Goal: Feedback & Contribution: Leave review/rating

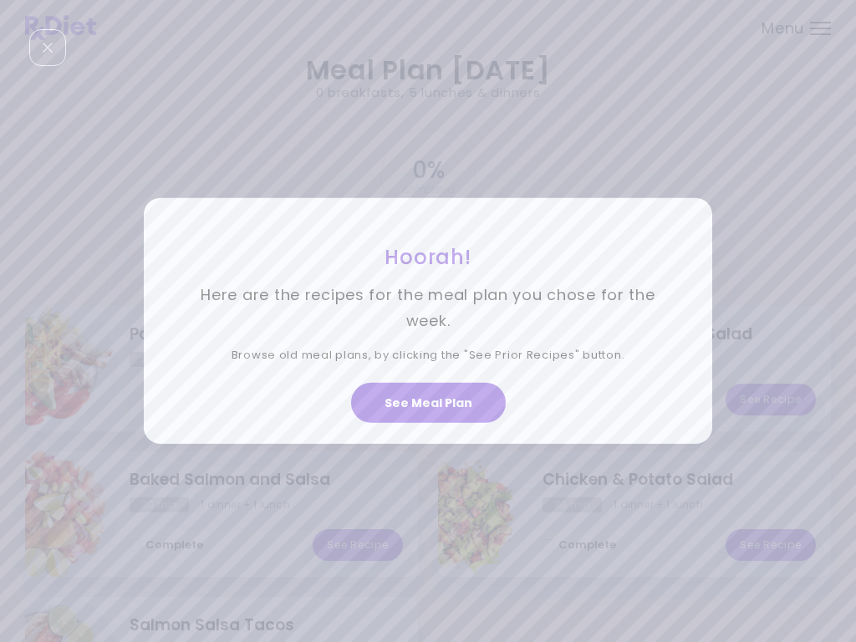
click at [429, 411] on button "See Meal Plan" at bounding box center [428, 403] width 155 height 40
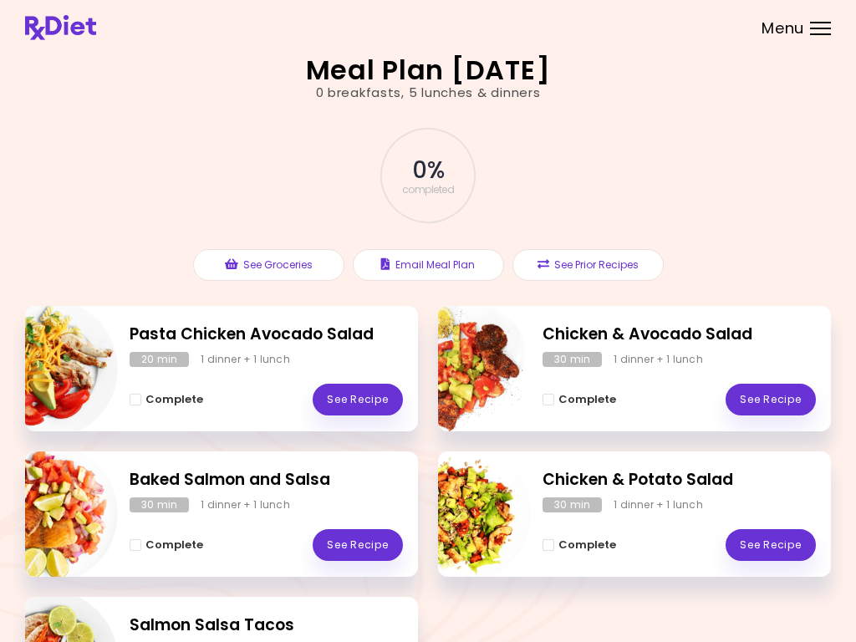
click at [772, 403] on link "See Recipe" at bounding box center [770, 400] width 90 height 32
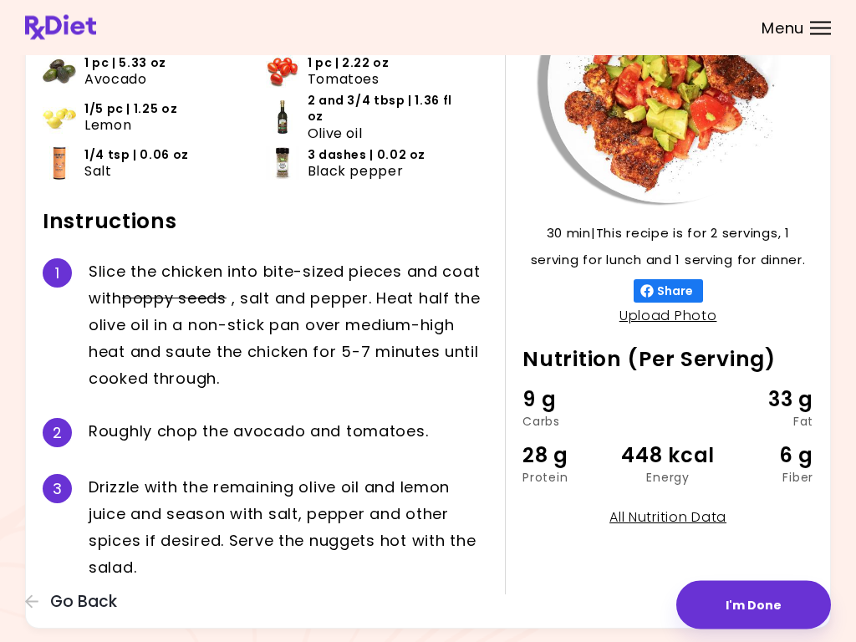
scroll to position [168, 0]
click at [731, 608] on button "I'm Done" at bounding box center [753, 605] width 155 height 48
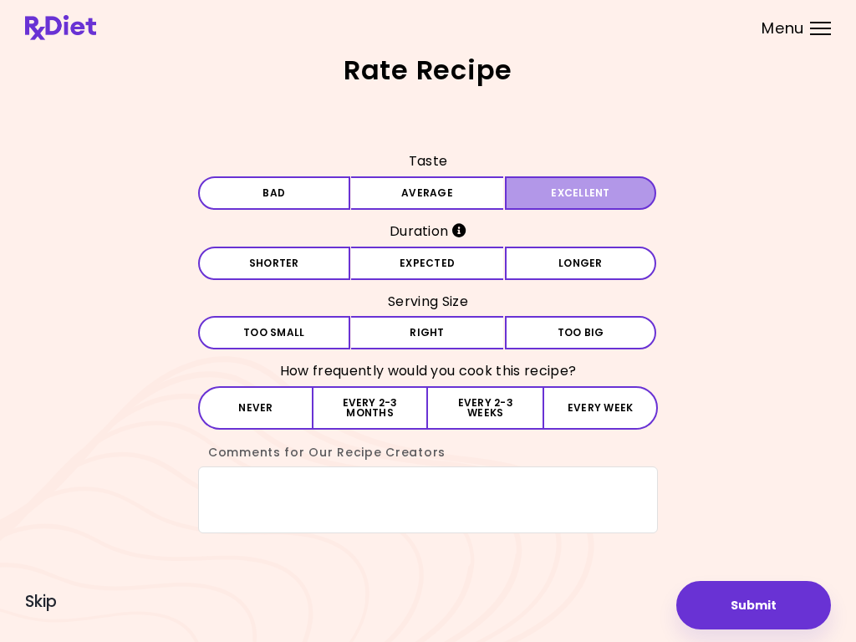
click at [606, 203] on button "Excellent" at bounding box center [581, 192] width 152 height 33
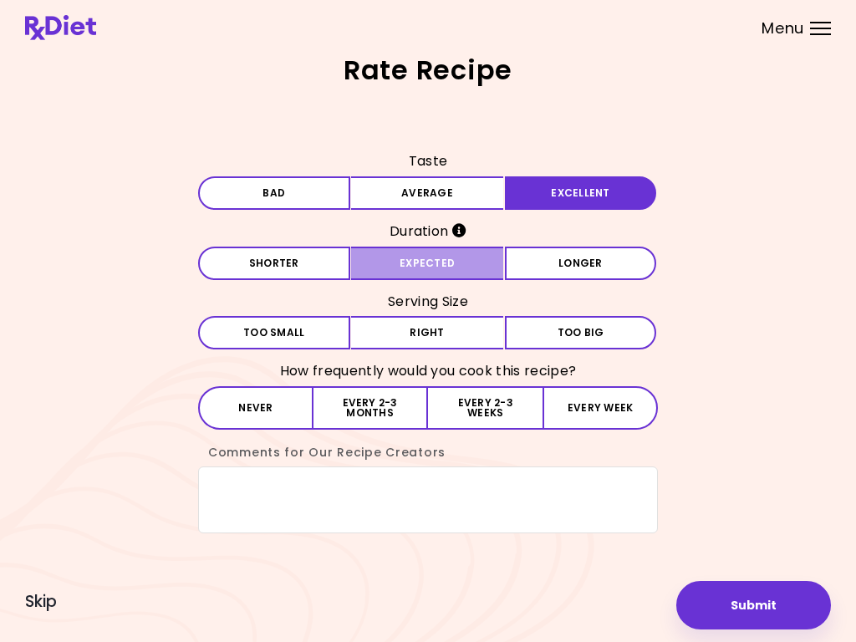
click at [464, 271] on button "Expected" at bounding box center [427, 263] width 152 height 33
click at [455, 343] on button "Right" at bounding box center [427, 332] width 152 height 33
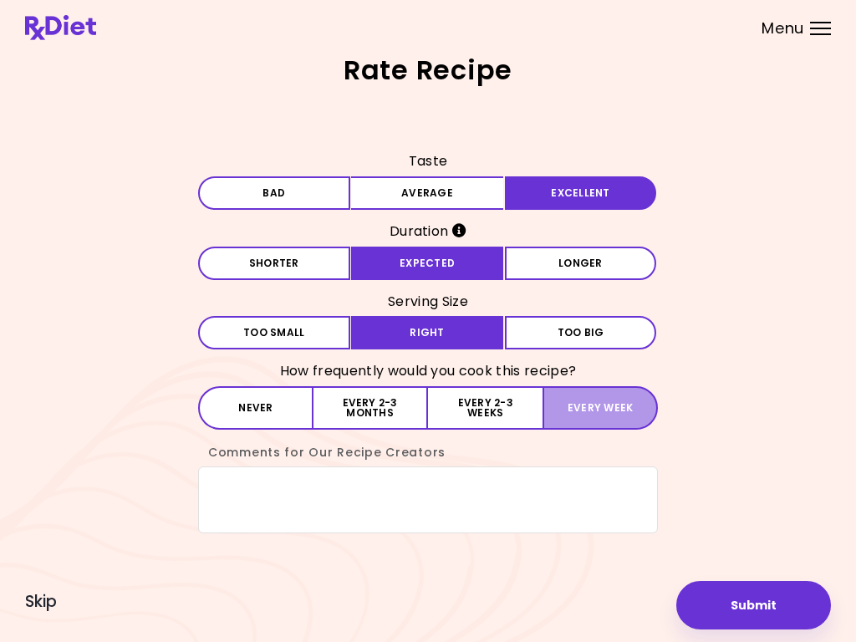
click at [603, 418] on button "Every week" at bounding box center [599, 407] width 115 height 43
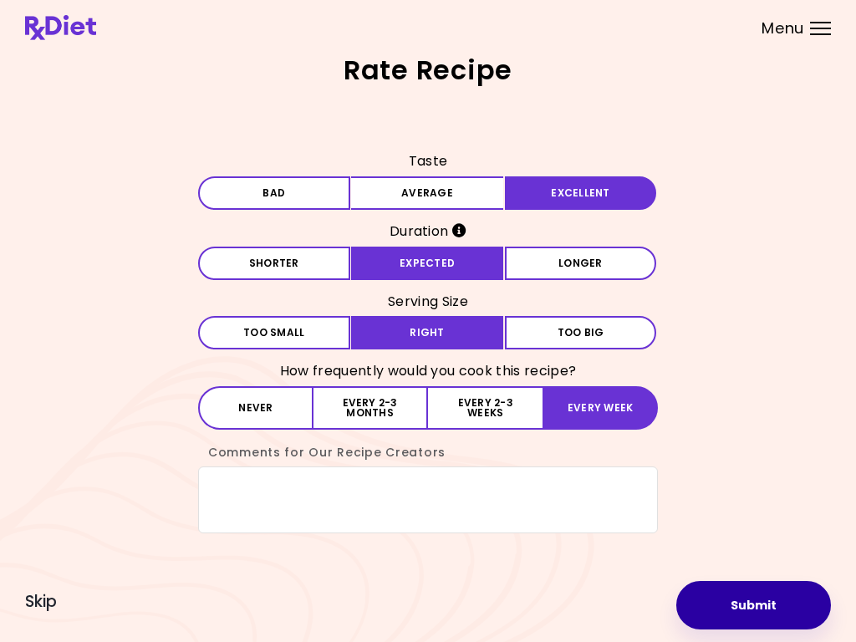
click at [753, 616] on button "Submit" at bounding box center [753, 605] width 155 height 48
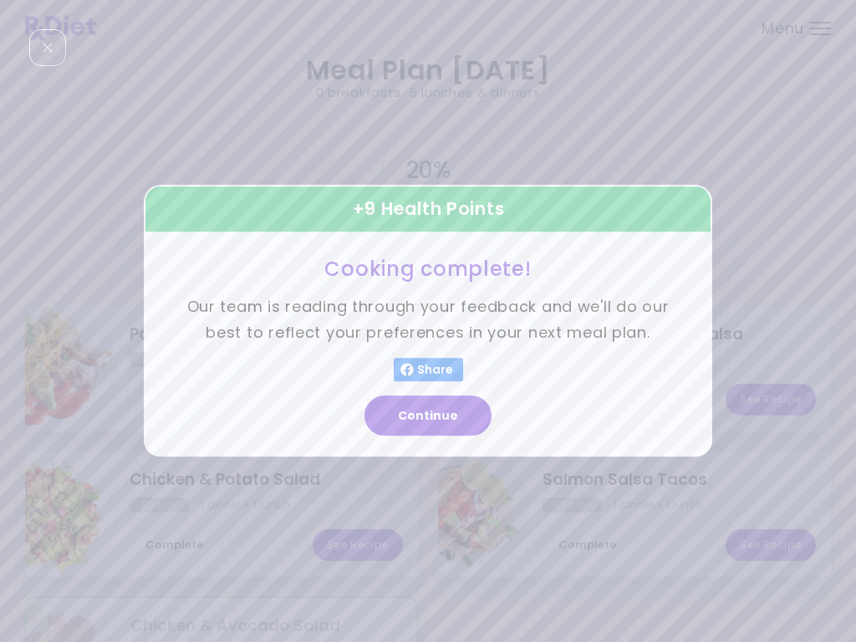
click at [444, 421] on button "Continue" at bounding box center [427, 416] width 127 height 40
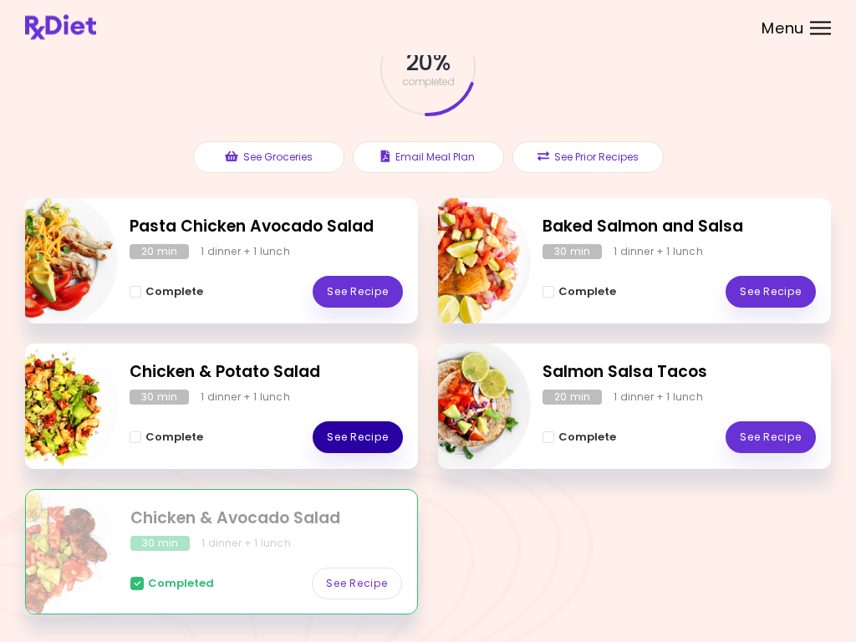
scroll to position [119, 0]
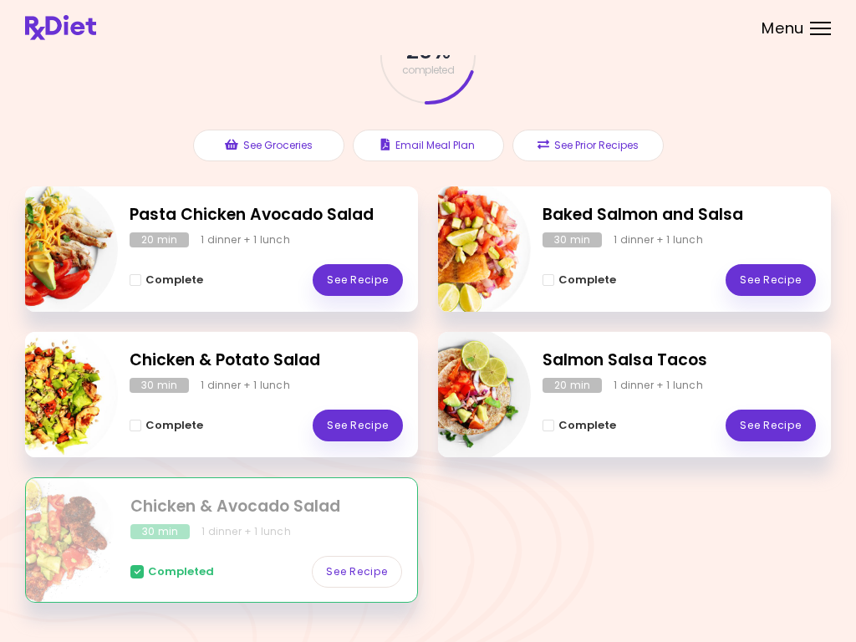
click at [776, 427] on link "See Recipe" at bounding box center [770, 425] width 90 height 32
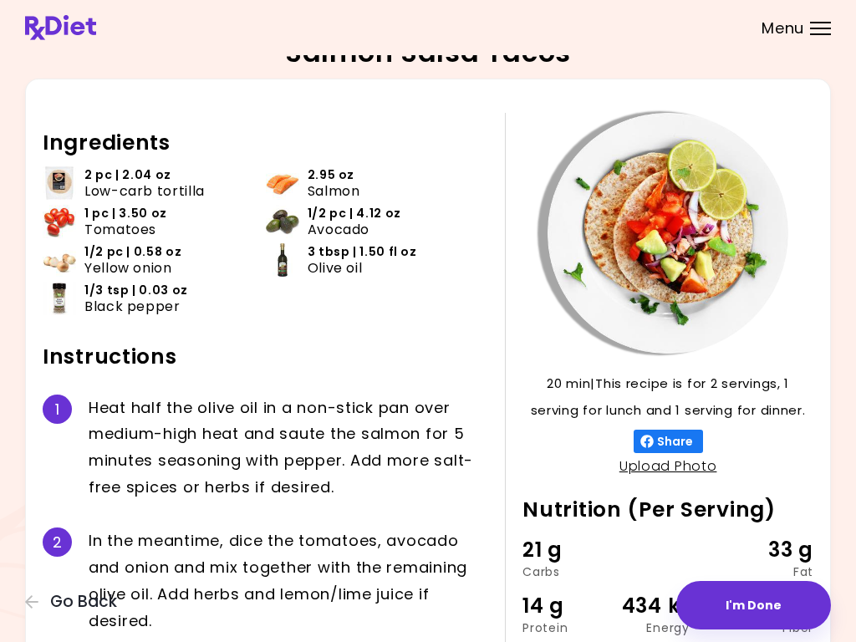
scroll to position [17, 0]
click at [735, 607] on button "I'm Done" at bounding box center [753, 605] width 155 height 48
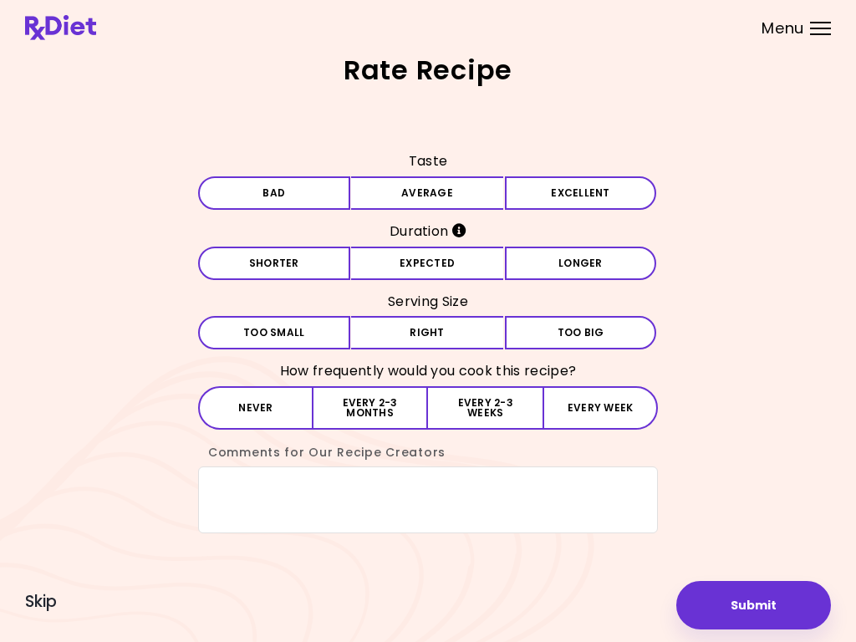
click at [440, 196] on button "Average" at bounding box center [427, 192] width 152 height 33
click at [436, 270] on button "Expected" at bounding box center [427, 263] width 152 height 33
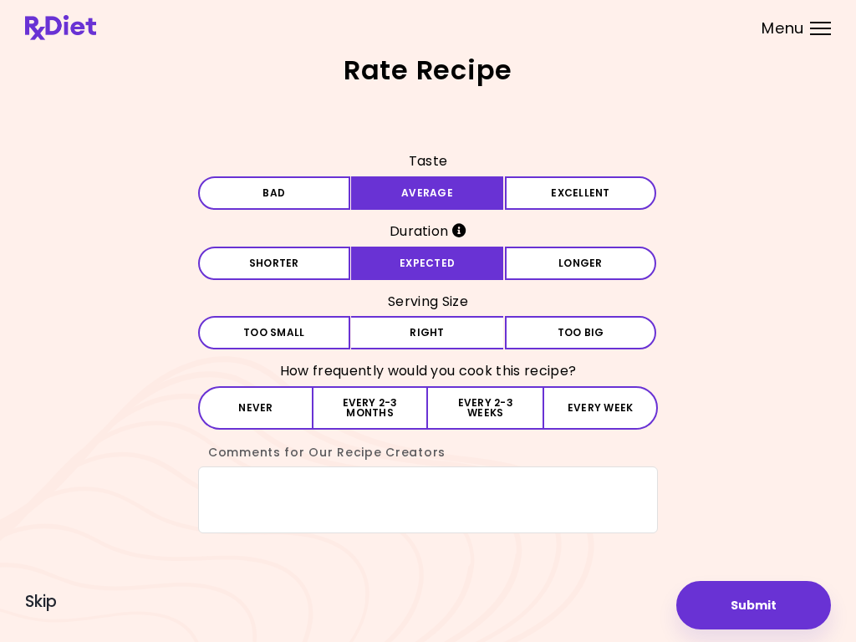
click at [450, 333] on button "Right" at bounding box center [427, 332] width 152 height 33
click at [481, 419] on button "Every 2-3 weeks" at bounding box center [485, 407] width 114 height 43
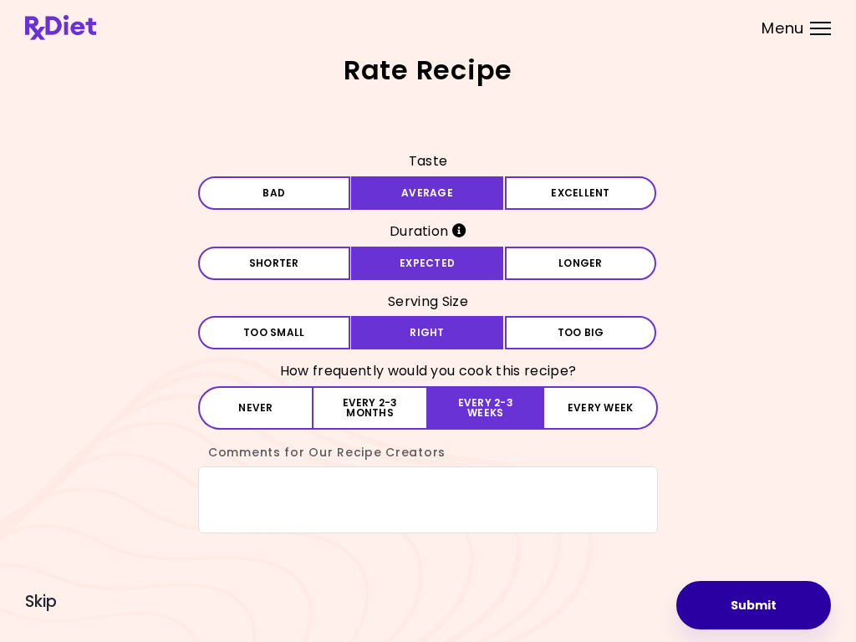
click at [743, 605] on button "Submit" at bounding box center [753, 605] width 155 height 48
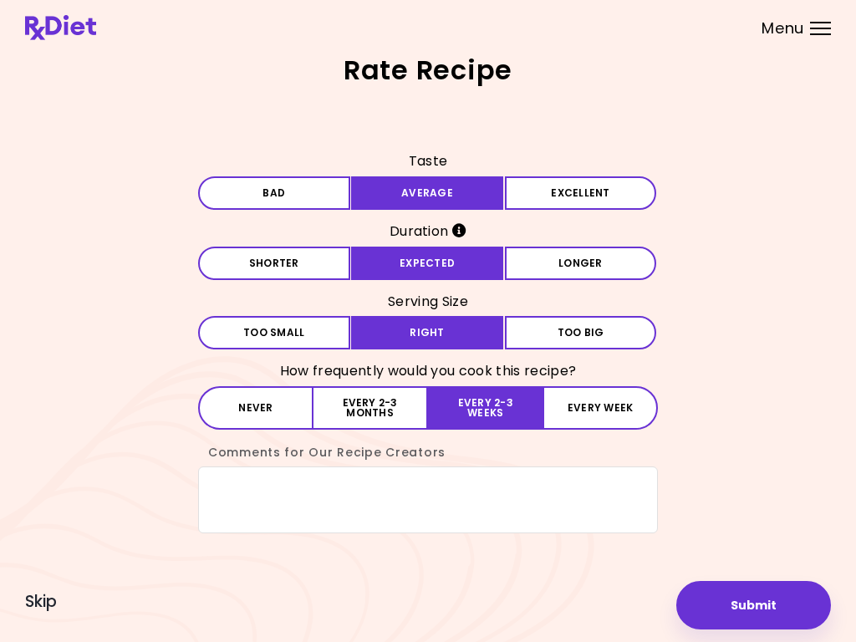
click at [750, 618] on button "Submit" at bounding box center [753, 605] width 155 height 48
